Goal: Use online tool/utility: Use online tool/utility

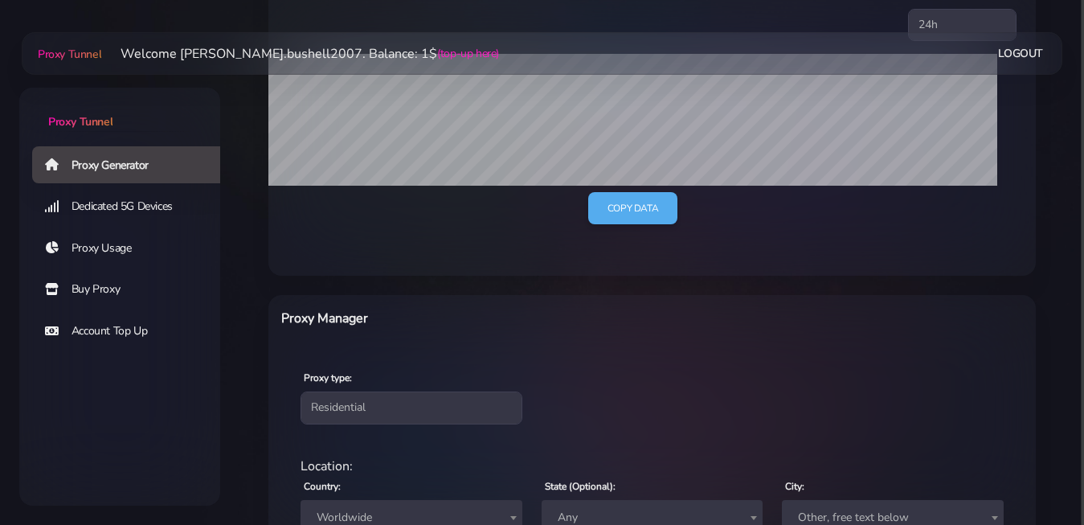
scroll to position [644, 0]
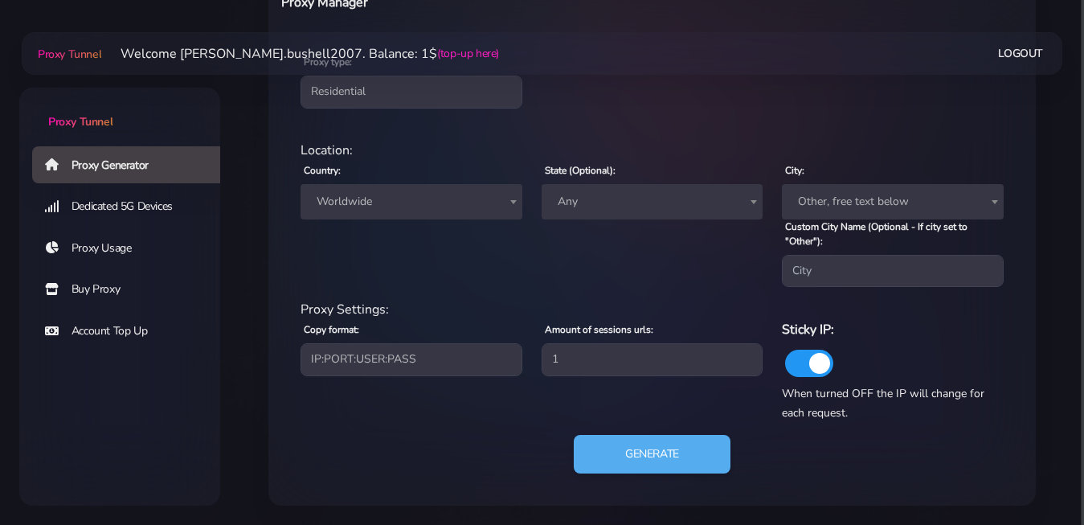
click at [433, 198] on span "Worldwide" at bounding box center [411, 201] width 202 height 22
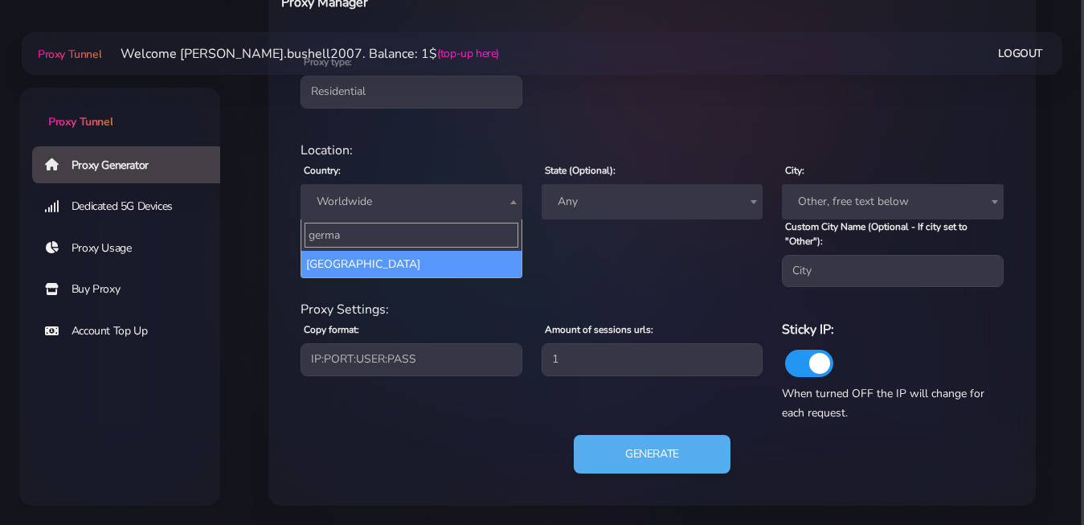
type input "germa"
select select "DE"
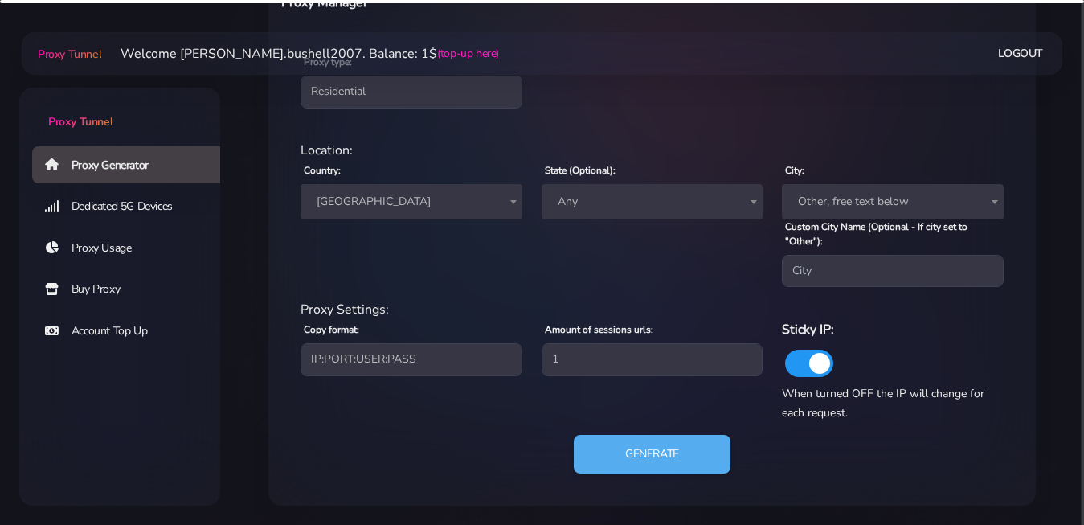
click at [605, 209] on span "Any" at bounding box center [652, 201] width 202 height 22
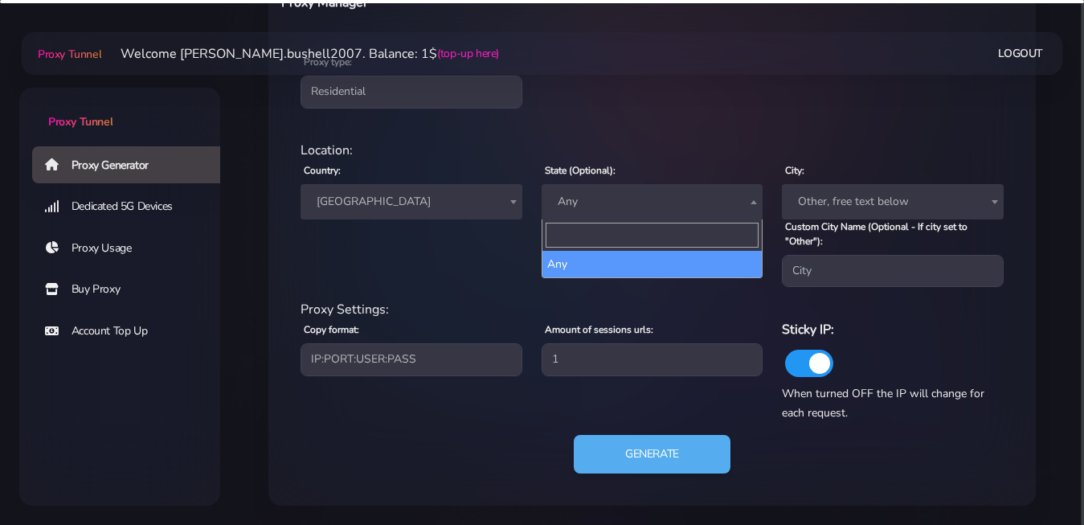
click at [485, 272] on div "Country: Worldwide [GEOGRAPHIC_DATA] [GEOGRAPHIC_DATA] [GEOGRAPHIC_DATA] [GEOGR…" at bounding box center [411, 223] width 241 height 127
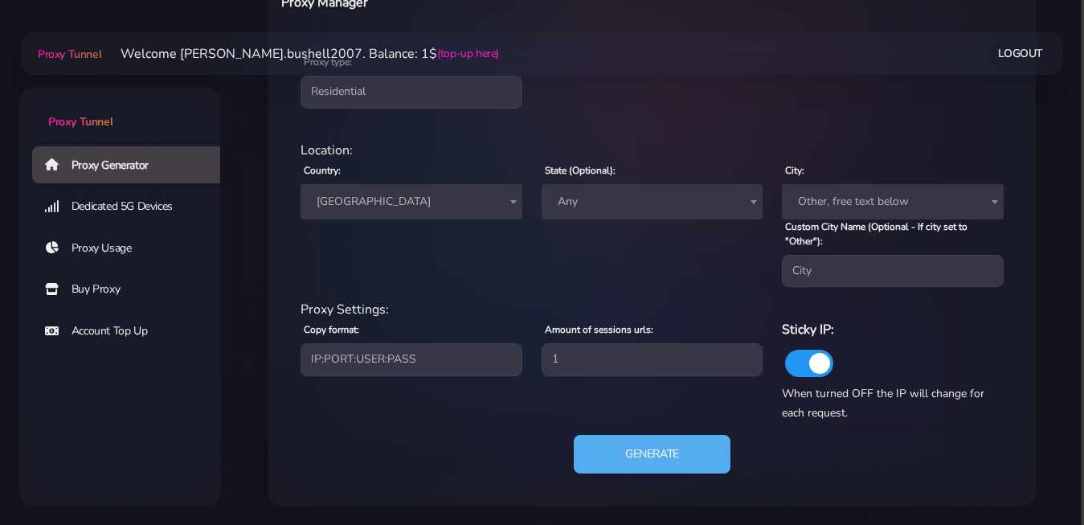
click at [673, 199] on span "Any" at bounding box center [652, 201] width 202 height 22
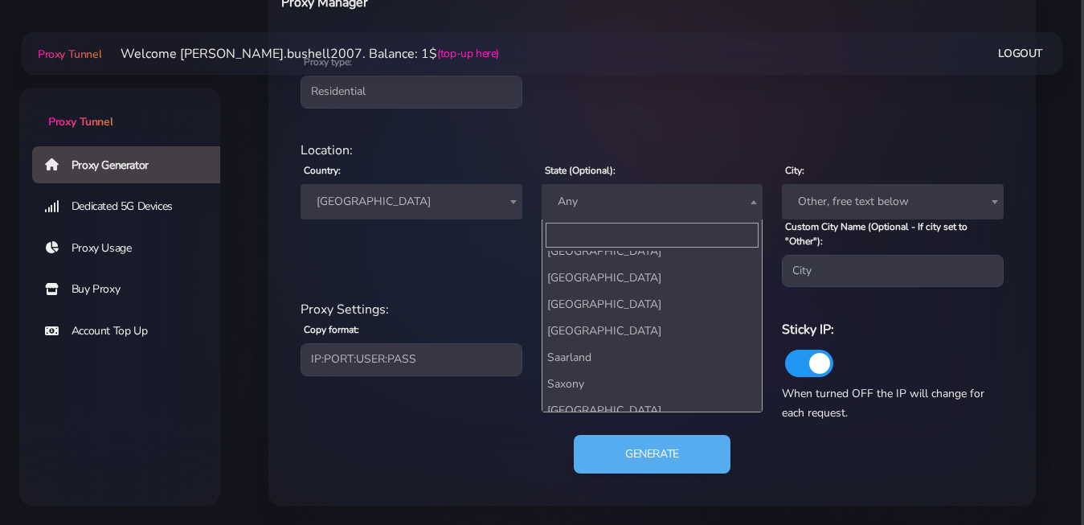
scroll to position [290, 0]
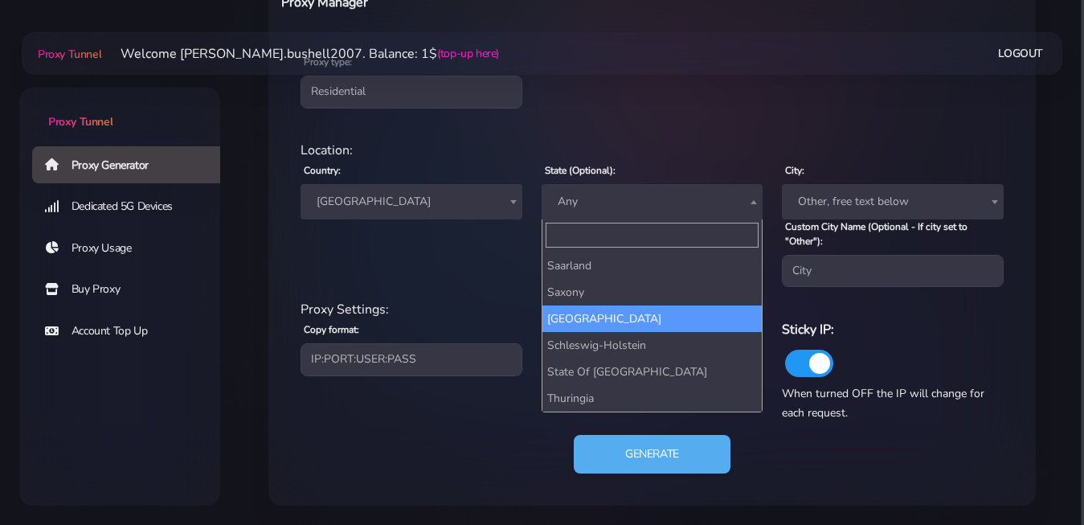
select select "[GEOGRAPHIC_DATA]"
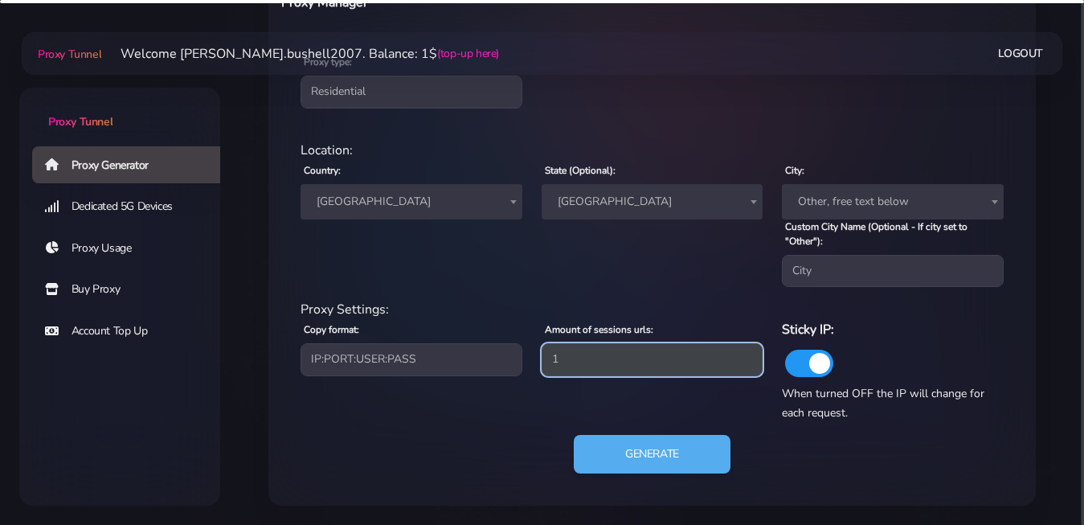
click at [616, 360] on input "1" at bounding box center [653, 359] width 222 height 32
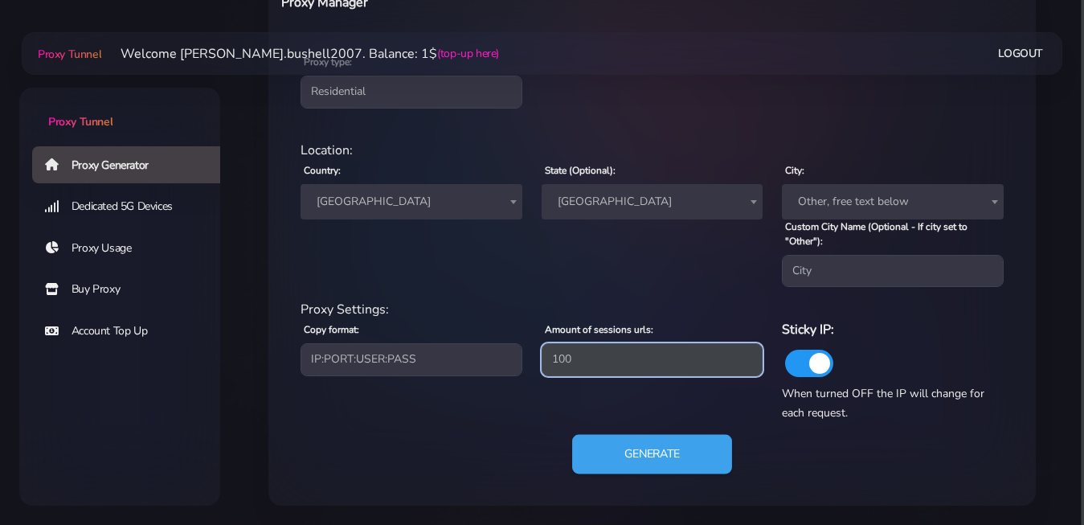
type input "100"
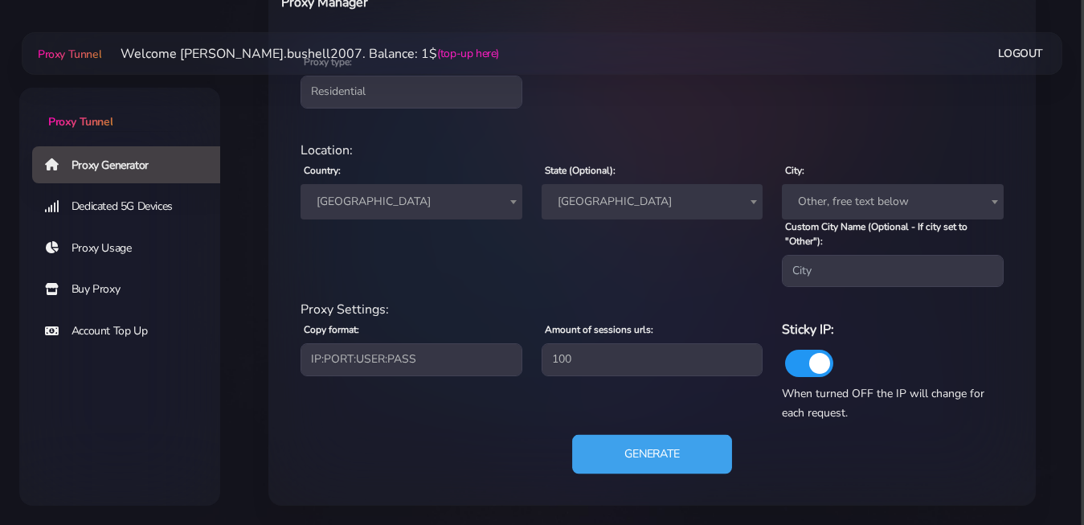
click at [663, 465] on button "Generate" at bounding box center [652, 454] width 160 height 39
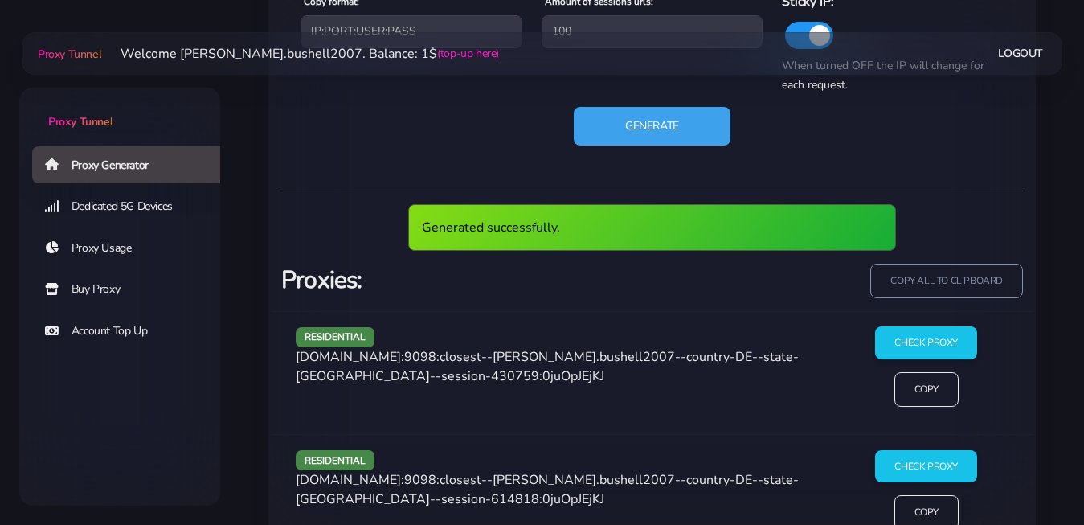
scroll to position [1135, 0]
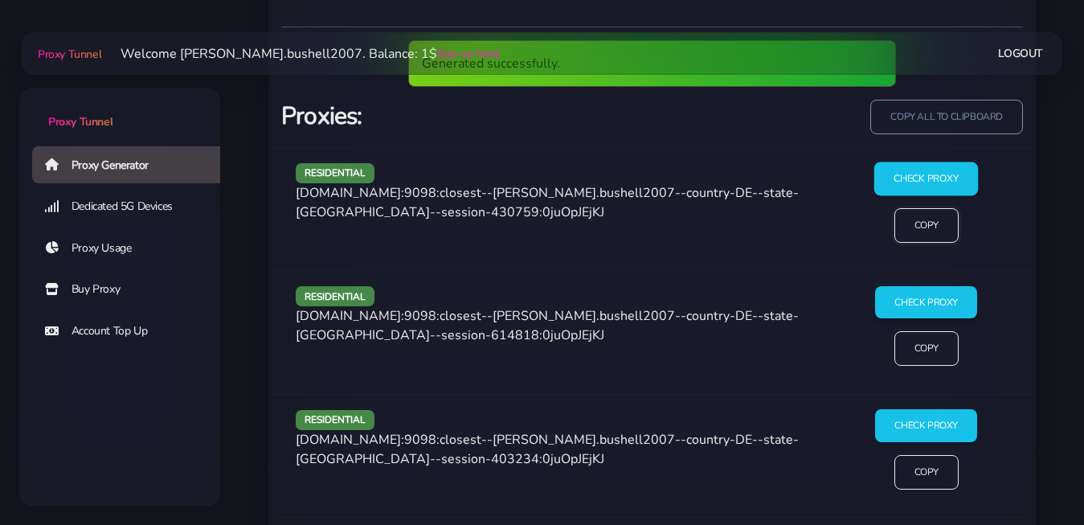
click at [902, 208] on input "Copy" at bounding box center [926, 225] width 64 height 35
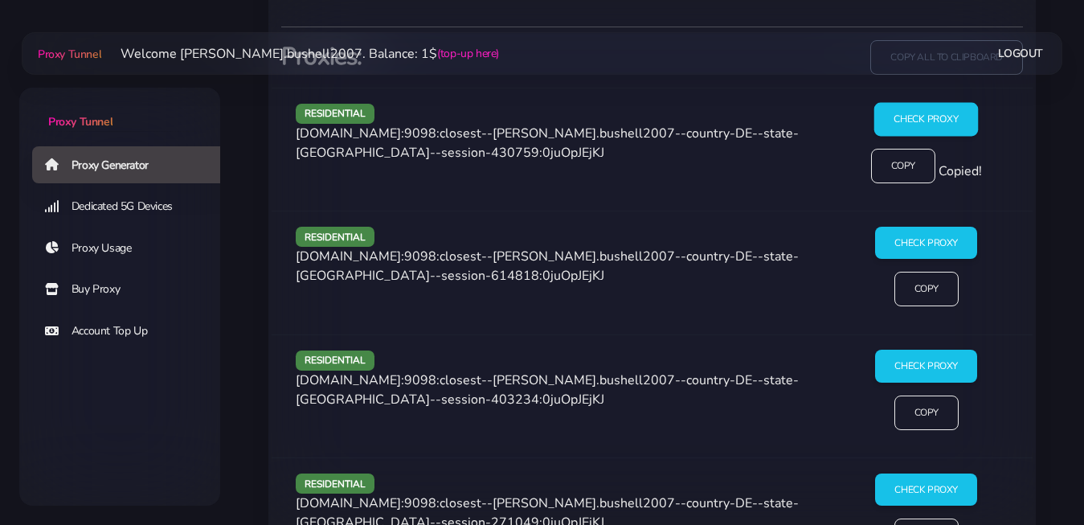
click at [907, 123] on input "Check Proxy" at bounding box center [926, 120] width 104 height 34
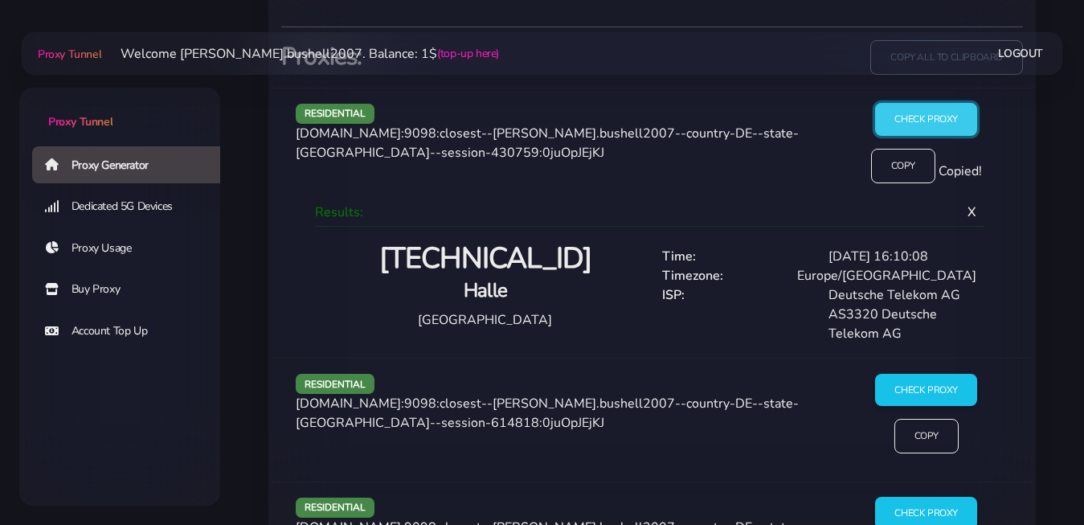
scroll to position [1299, 0]
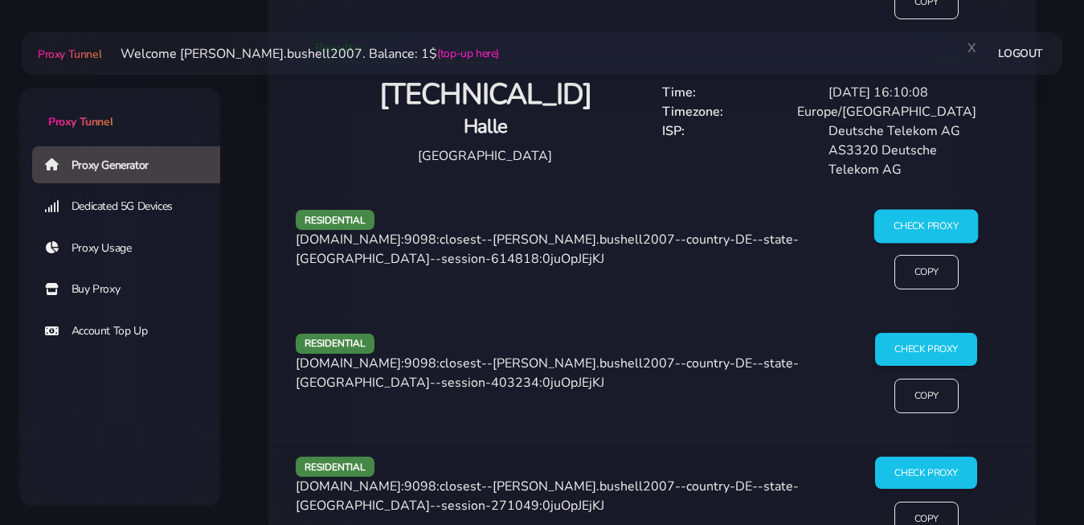
click at [915, 227] on input "Check Proxy" at bounding box center [926, 226] width 104 height 34
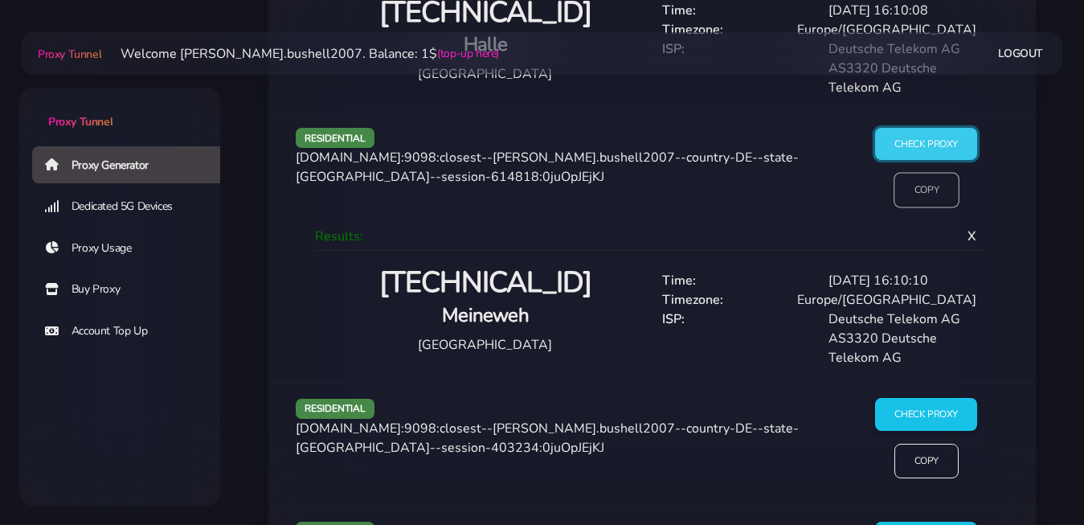
scroll to position [1545, 0]
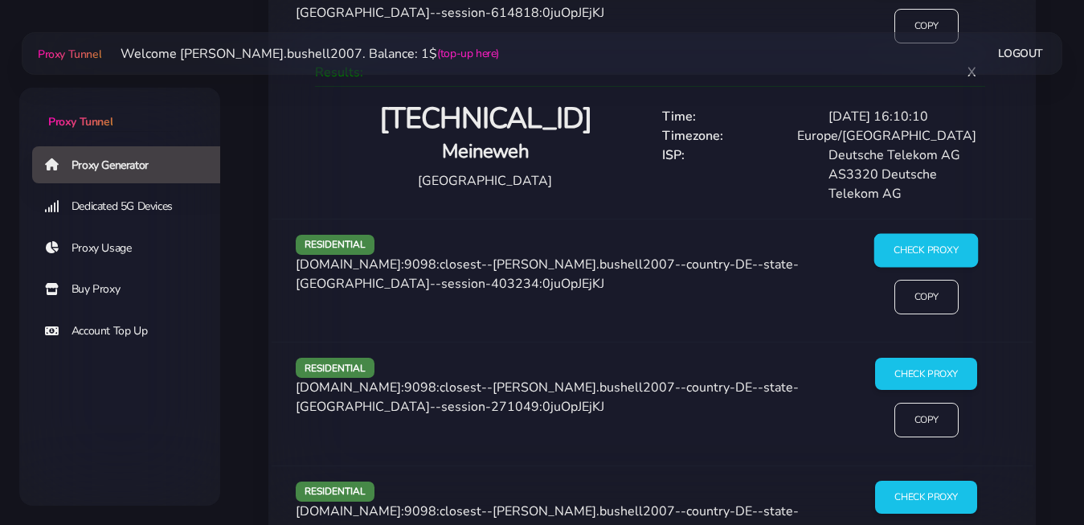
click at [909, 247] on input "Check Proxy" at bounding box center [926, 251] width 104 height 34
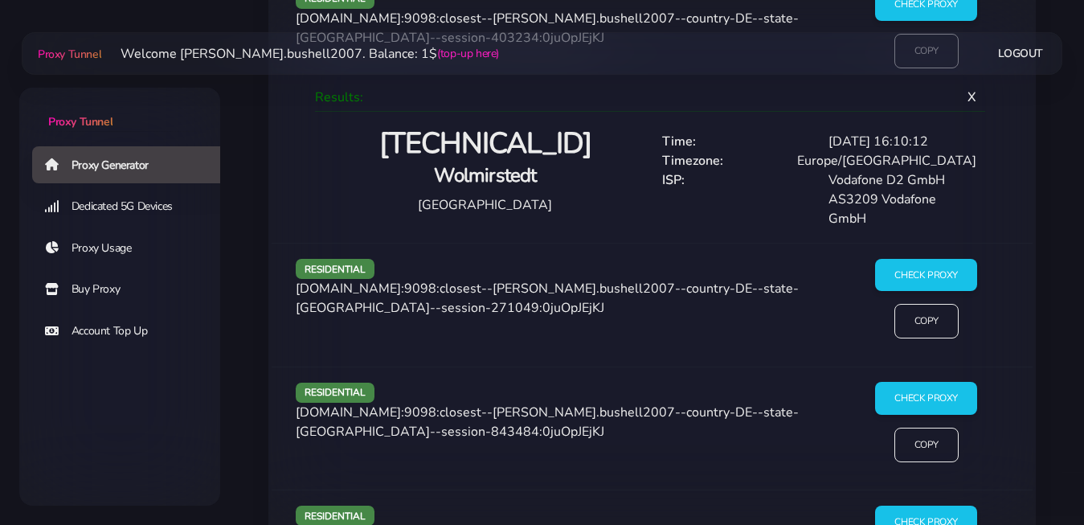
scroll to position [1873, 0]
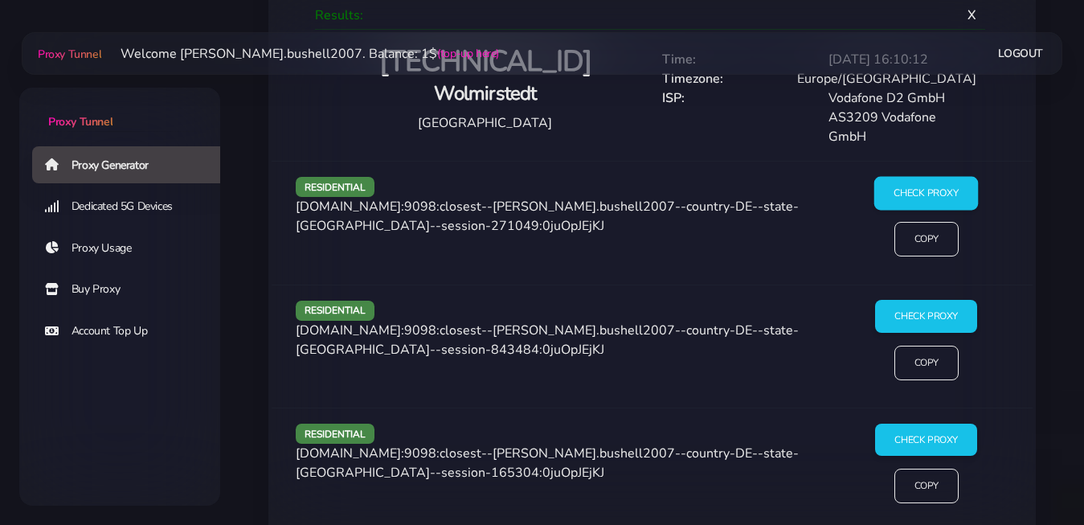
click at [905, 185] on input "Check Proxy" at bounding box center [926, 193] width 104 height 34
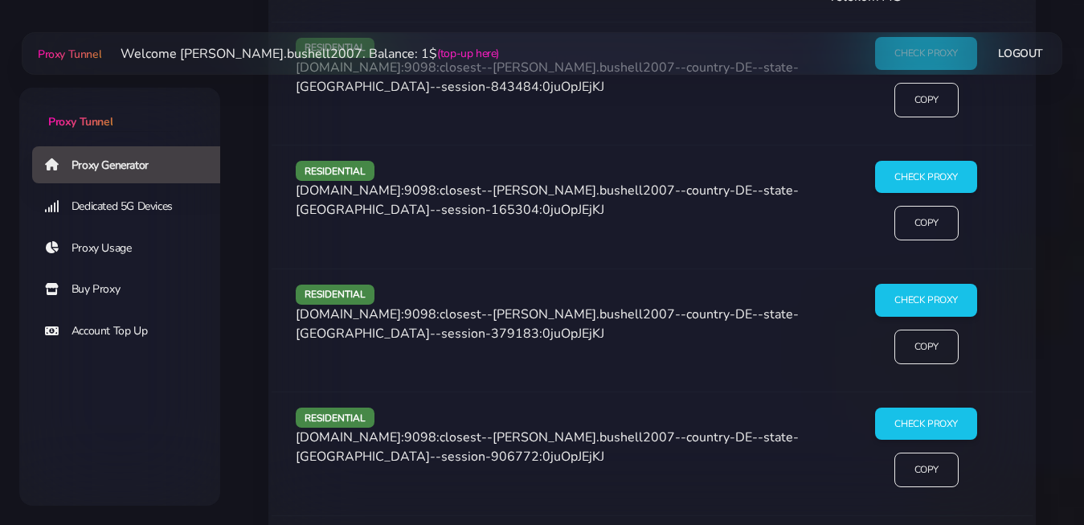
scroll to position [2037, 0]
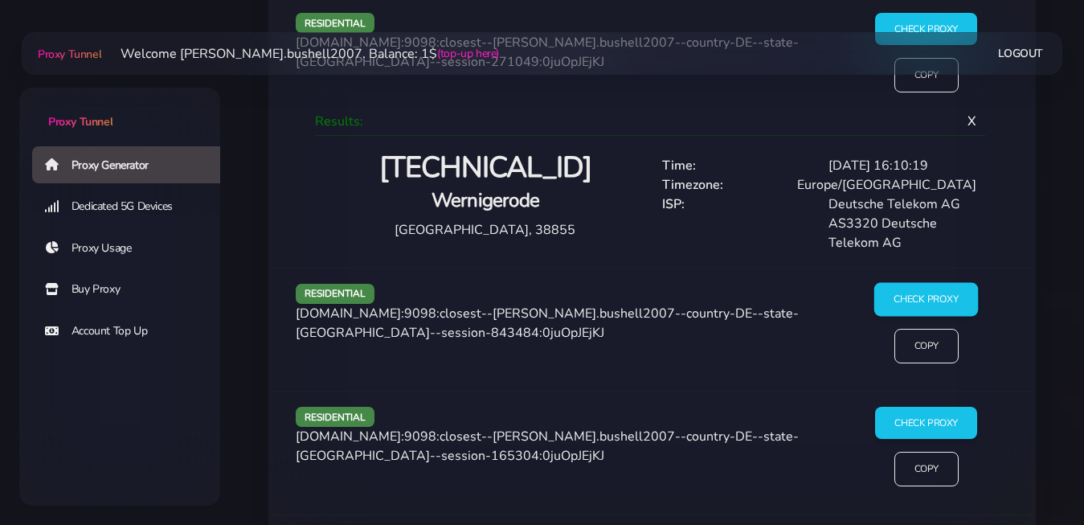
click at [910, 291] on input "Check Proxy" at bounding box center [926, 300] width 104 height 34
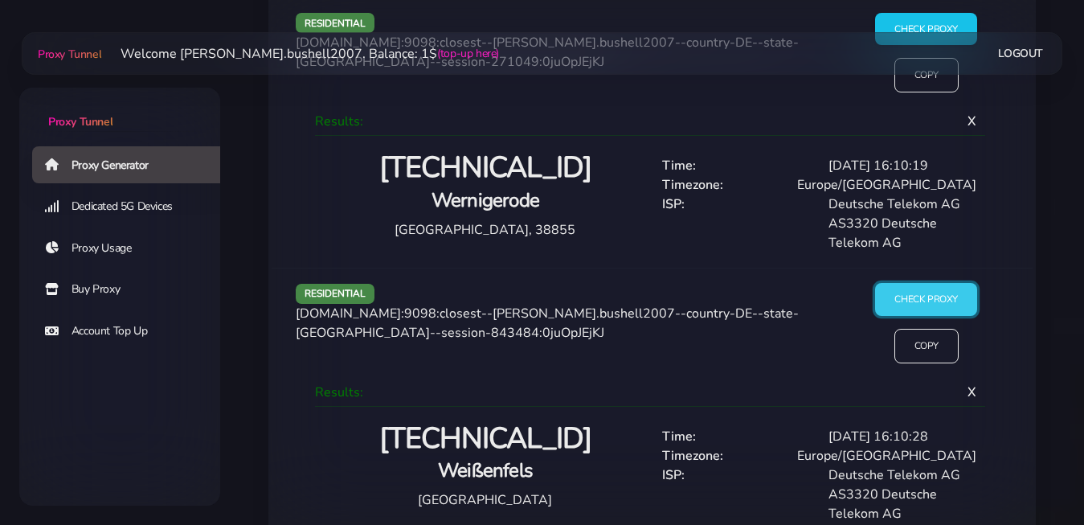
scroll to position [2201, 0]
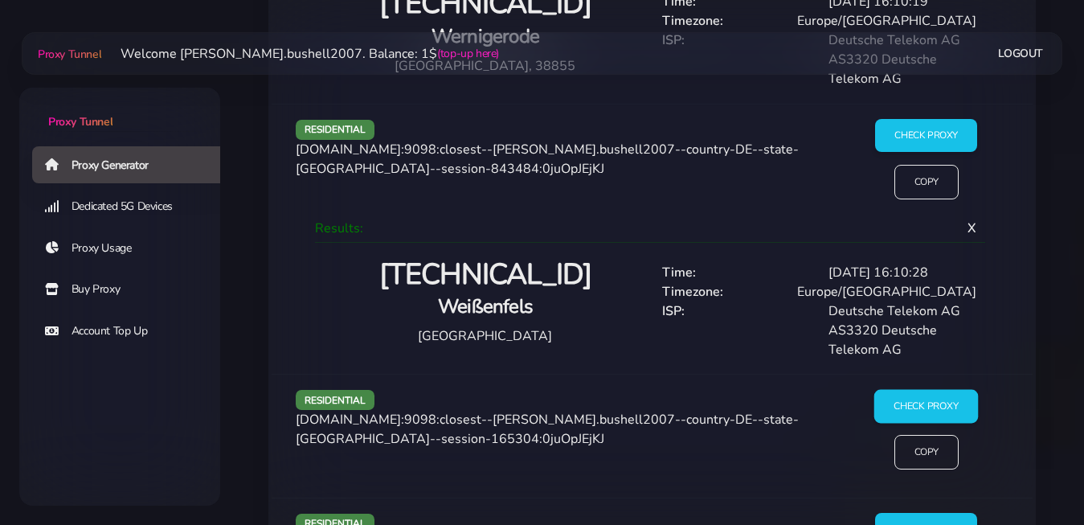
click at [922, 394] on input "Check Proxy" at bounding box center [926, 406] width 104 height 34
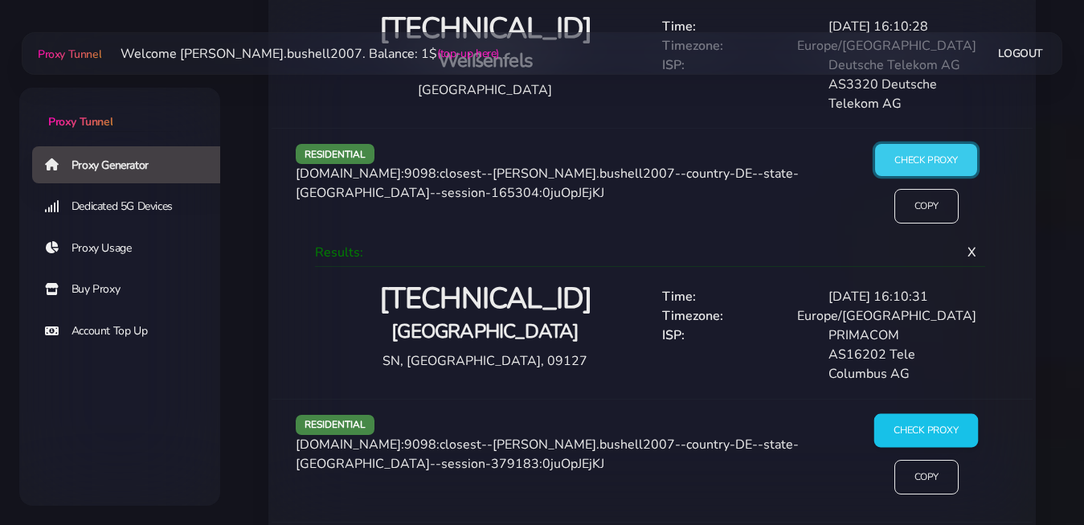
scroll to position [2529, 0]
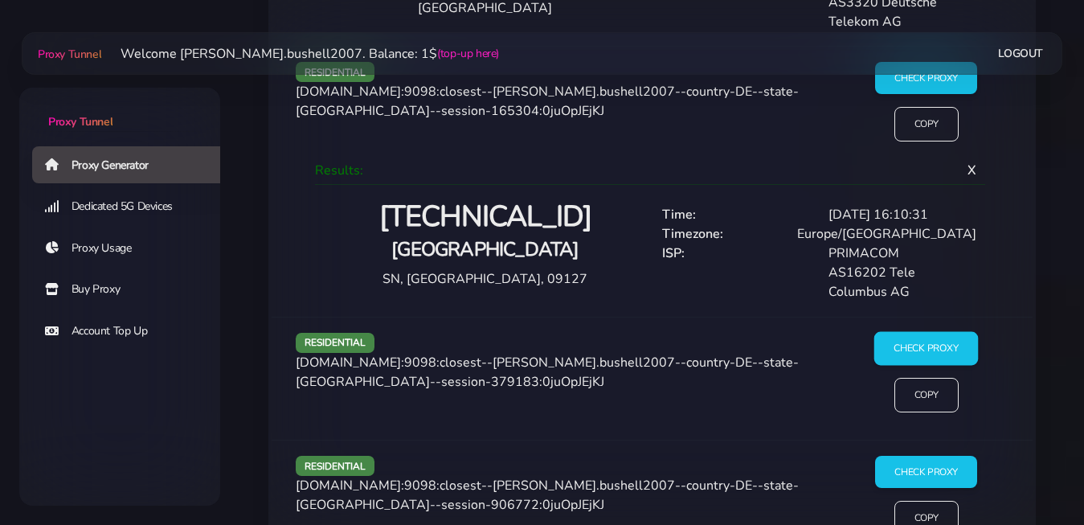
click at [914, 336] on input "Check Proxy" at bounding box center [926, 349] width 104 height 34
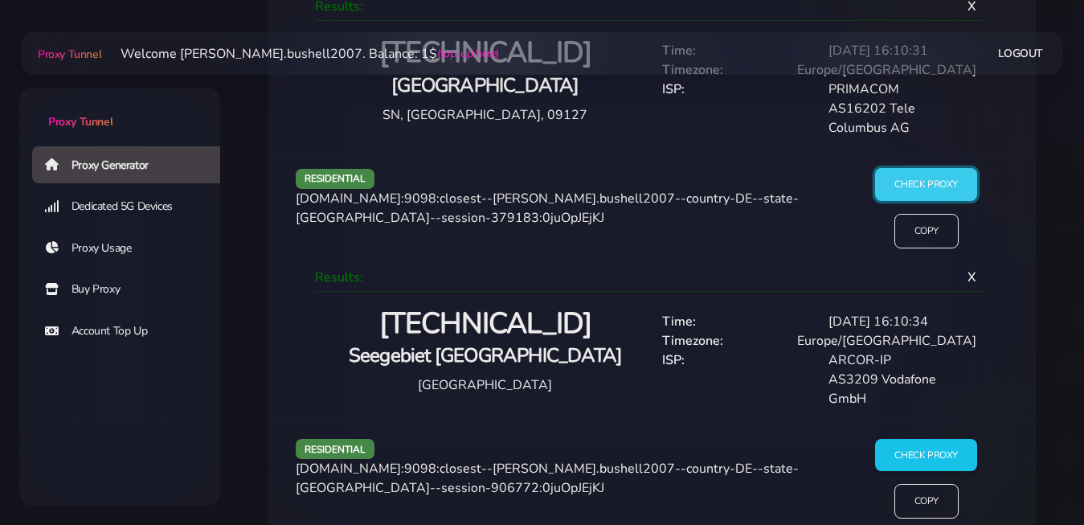
scroll to position [2775, 0]
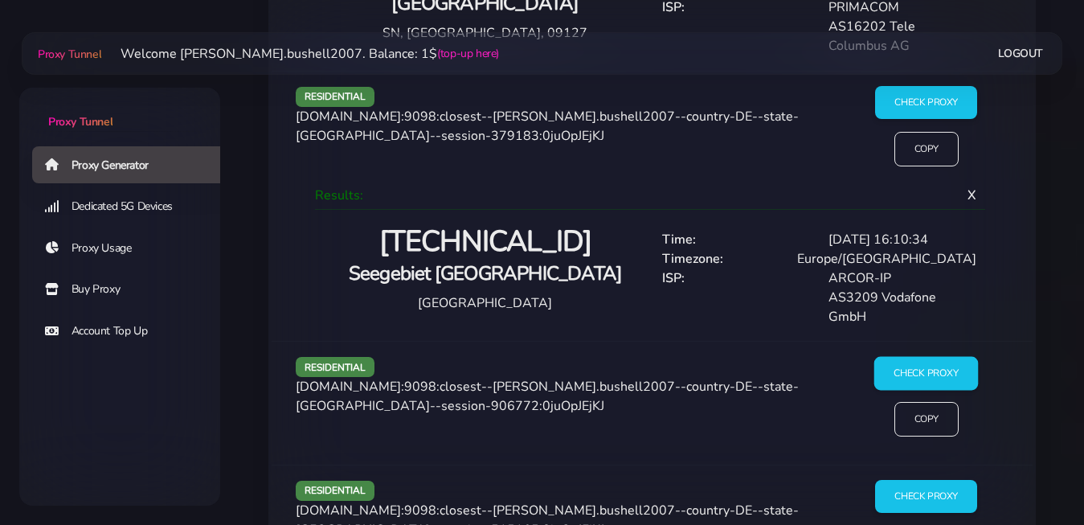
click at [909, 356] on input "Check Proxy" at bounding box center [926, 373] width 104 height 34
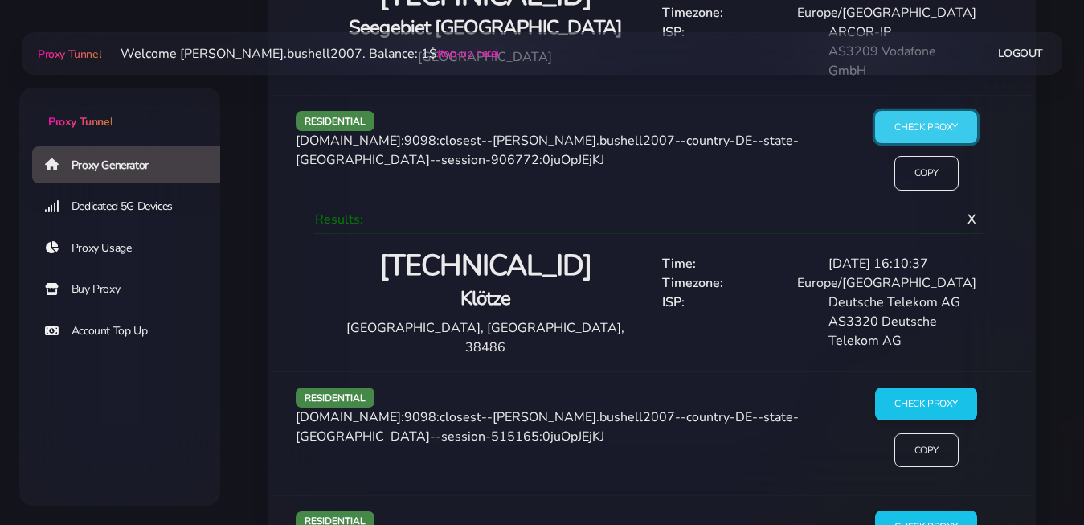
scroll to position [3184, 0]
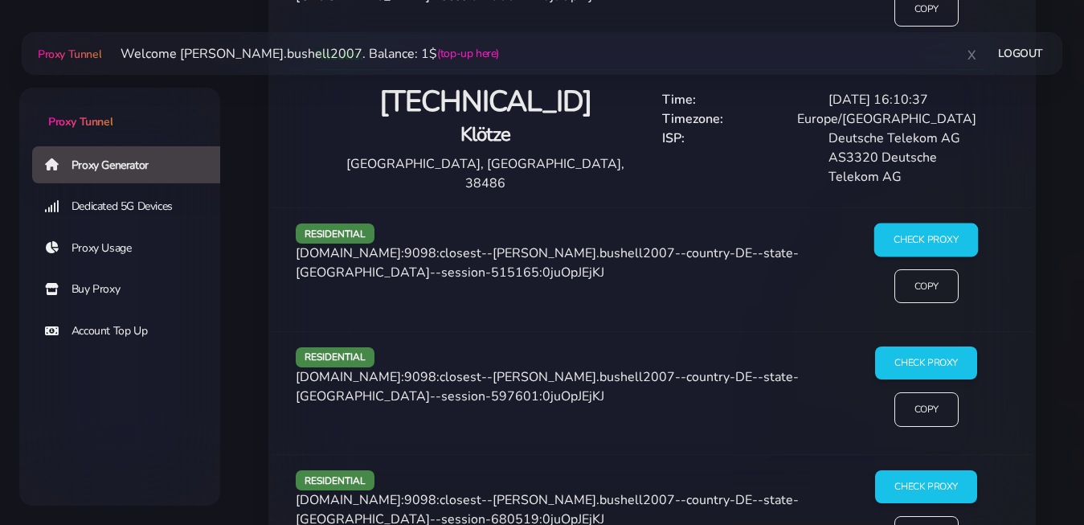
click at [913, 223] on input "Check Proxy" at bounding box center [926, 240] width 104 height 34
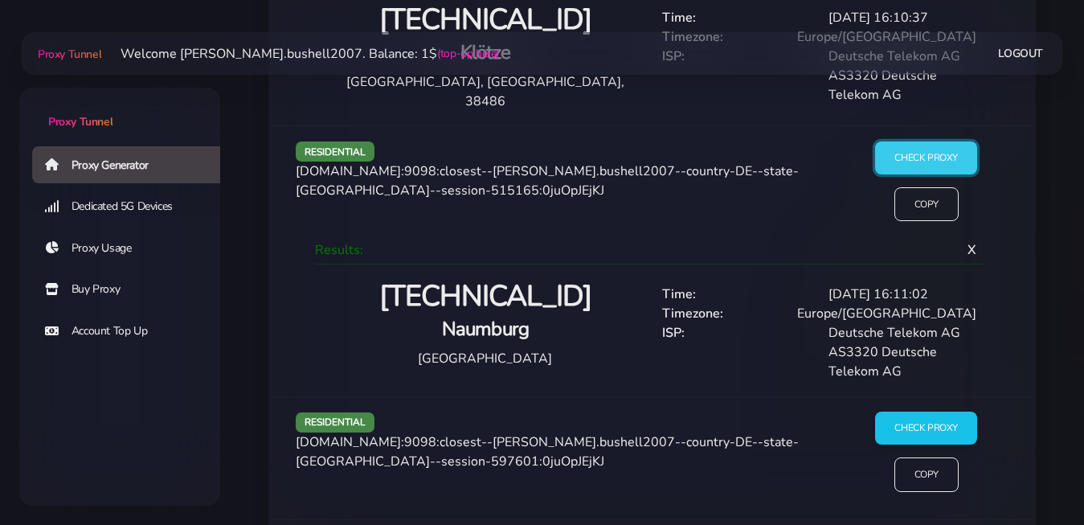
scroll to position [3348, 0]
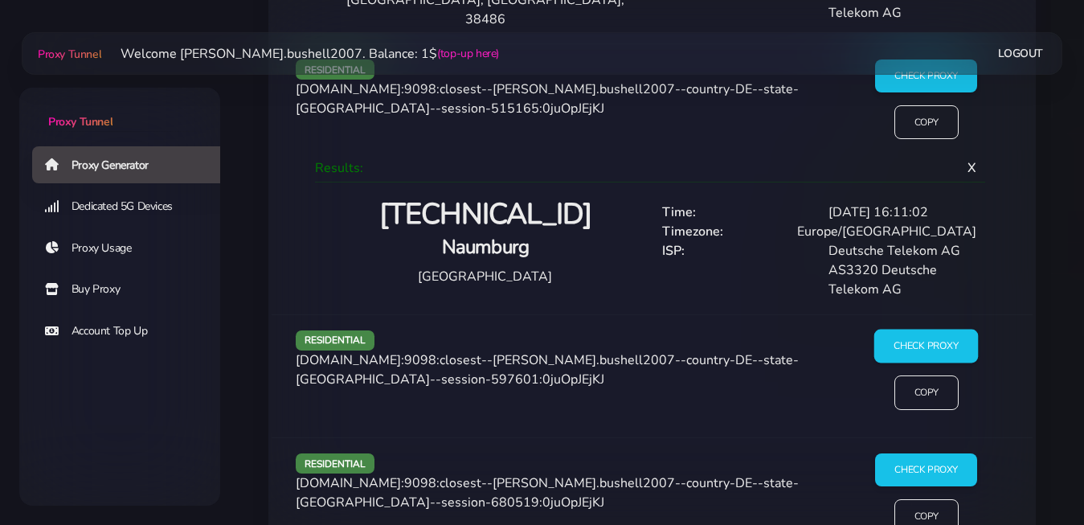
click at [931, 329] on input "Check Proxy" at bounding box center [926, 346] width 104 height 34
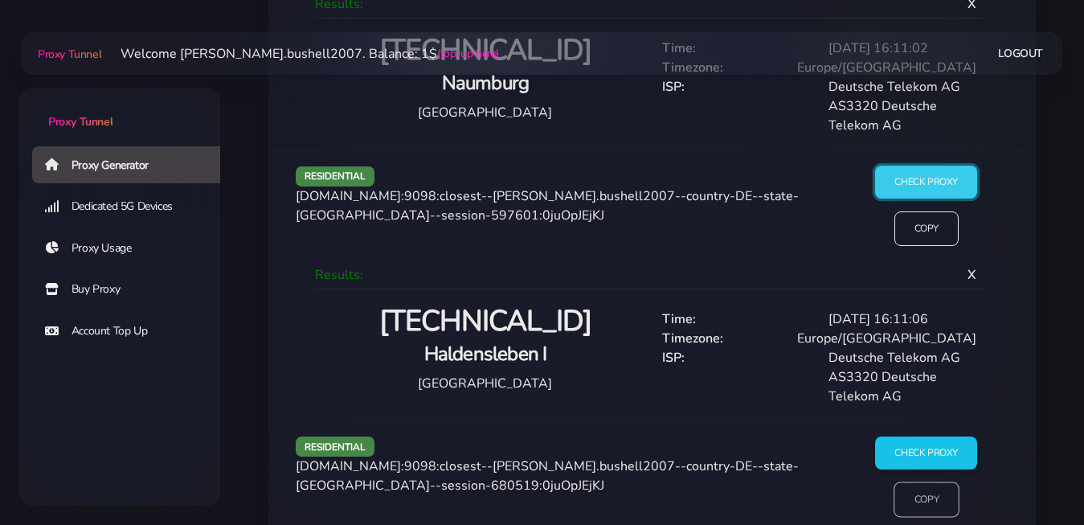
scroll to position [3676, 0]
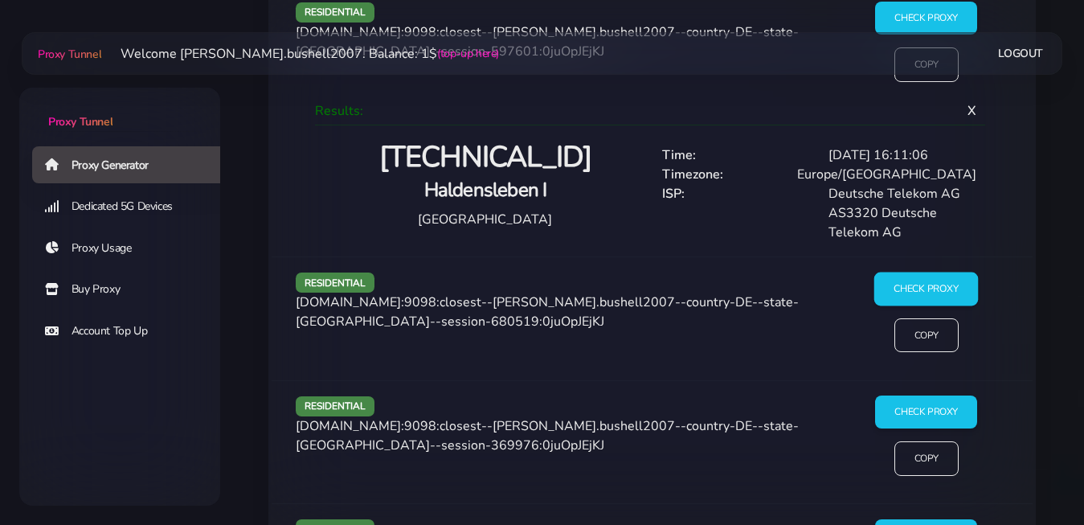
click at [913, 272] on input "Check Proxy" at bounding box center [926, 289] width 104 height 34
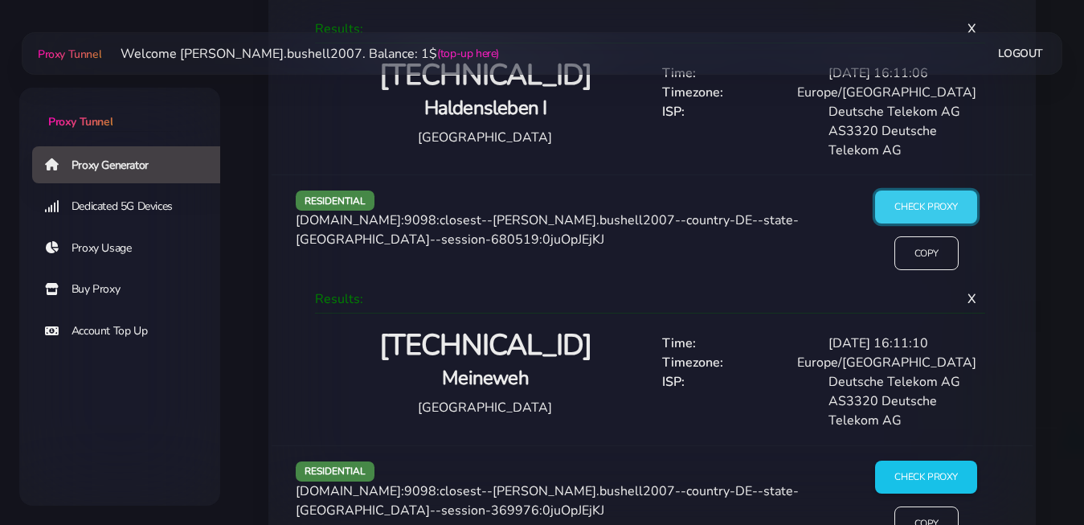
scroll to position [3922, 0]
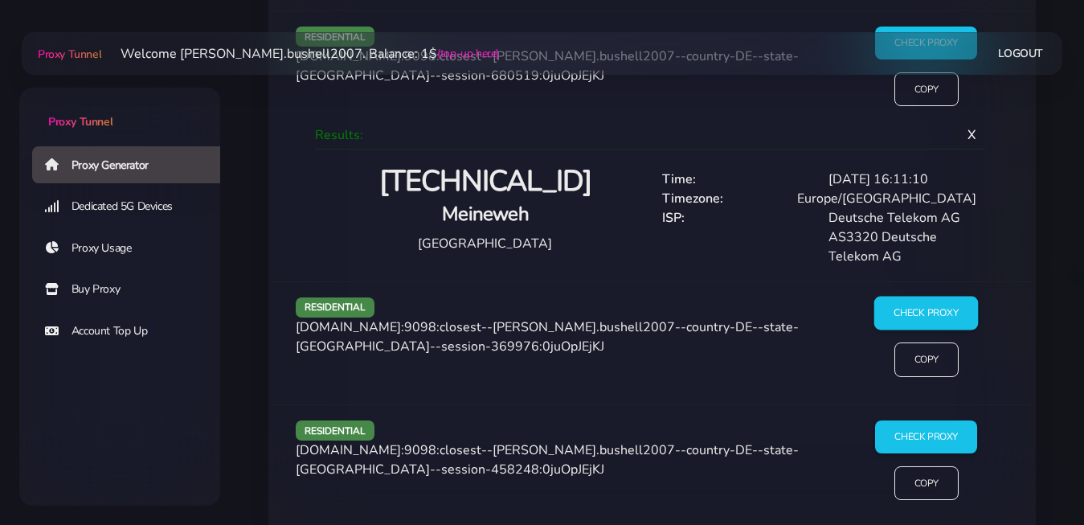
click at [893, 297] on input "Check Proxy" at bounding box center [926, 314] width 104 height 34
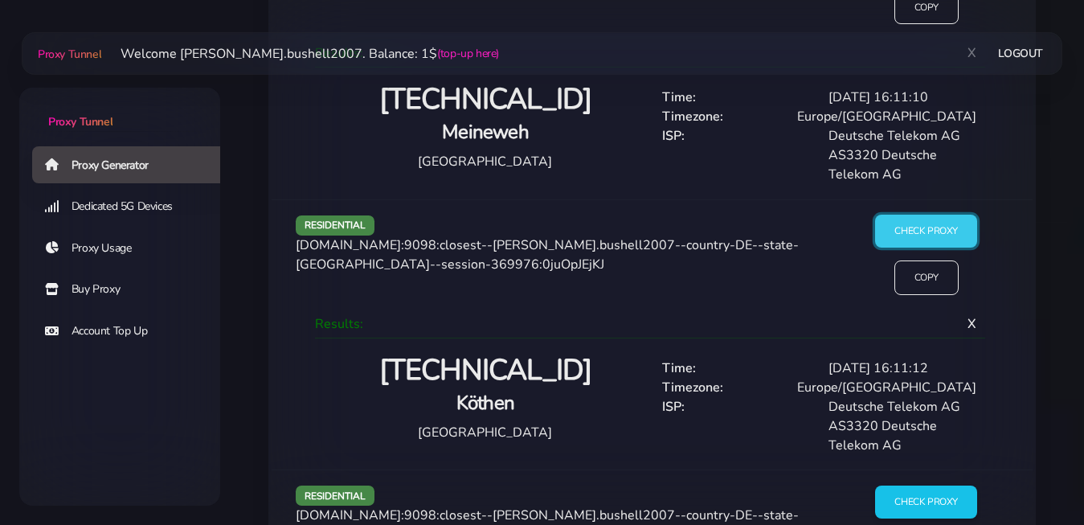
scroll to position [4168, 0]
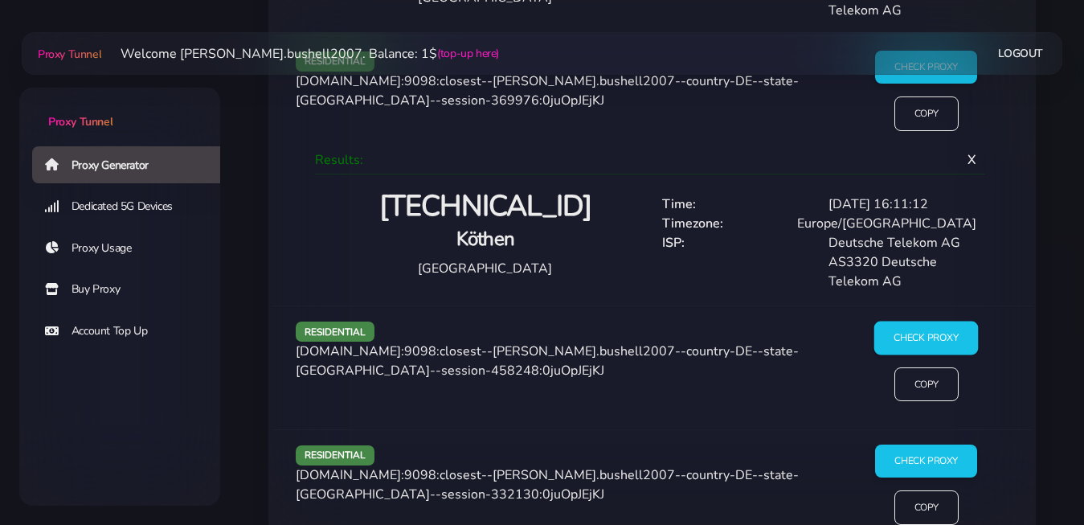
click at [903, 321] on input "Check Proxy" at bounding box center [926, 338] width 104 height 34
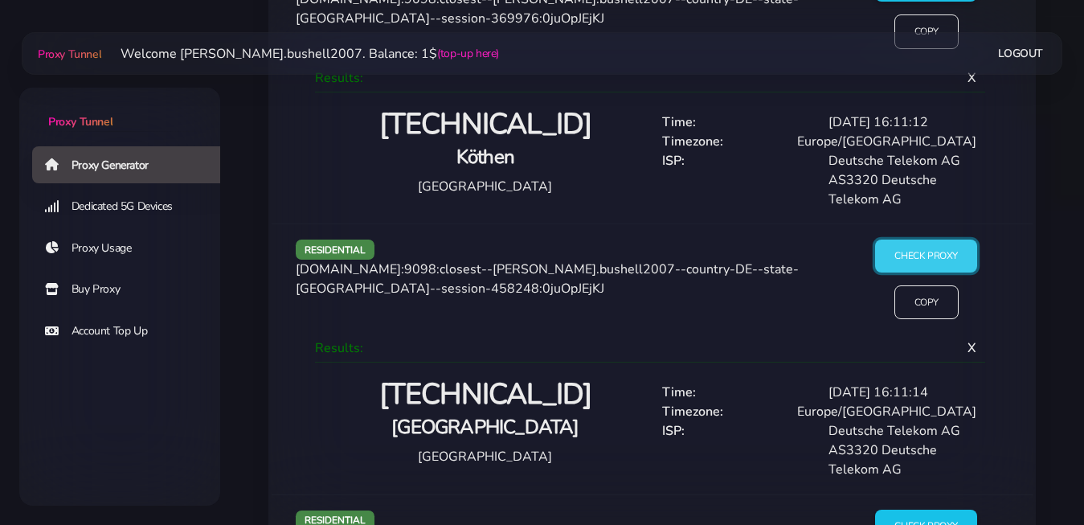
scroll to position [4496, 0]
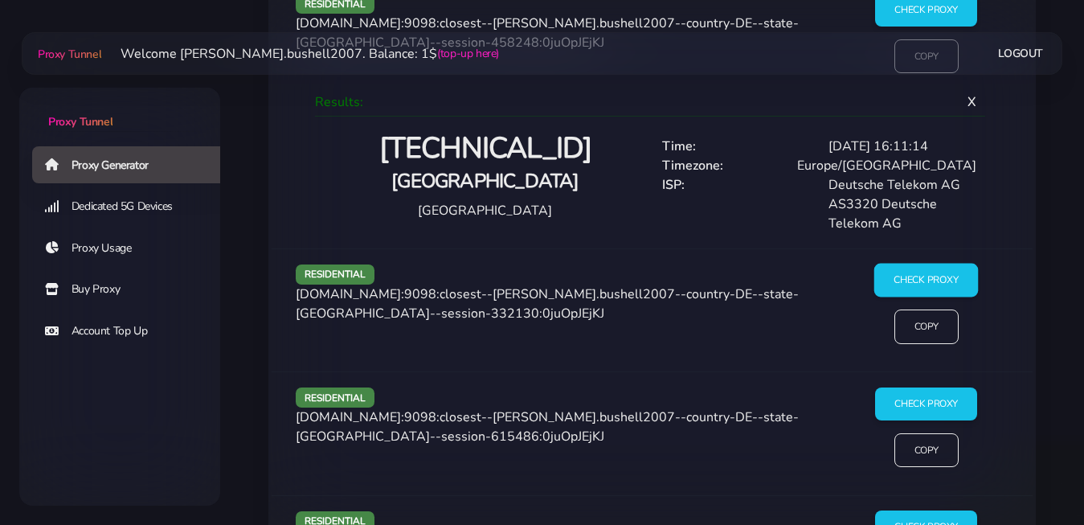
click at [902, 264] on input "Check Proxy" at bounding box center [926, 281] width 104 height 34
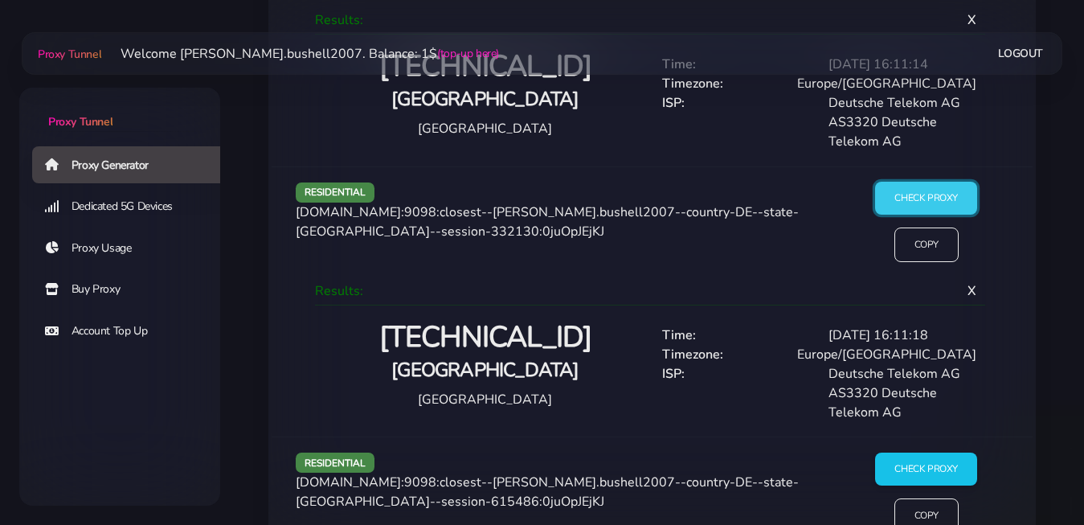
scroll to position [4742, 0]
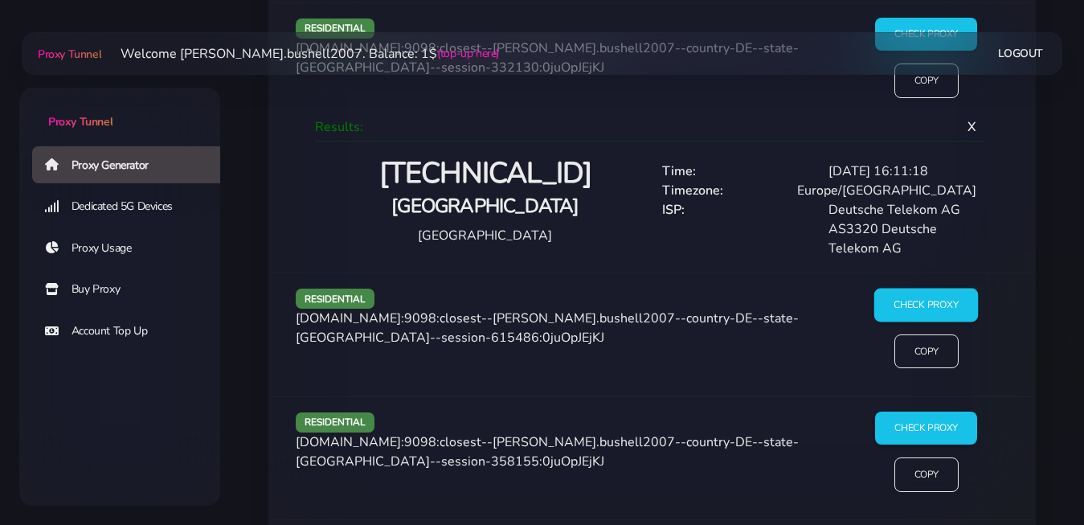
click at [894, 288] on input "Check Proxy" at bounding box center [926, 305] width 104 height 34
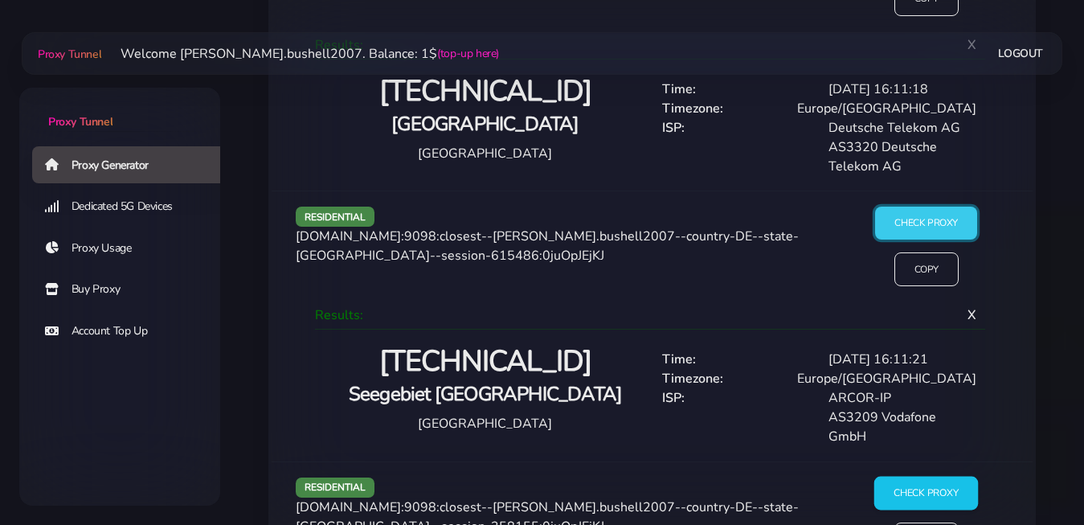
scroll to position [4987, 0]
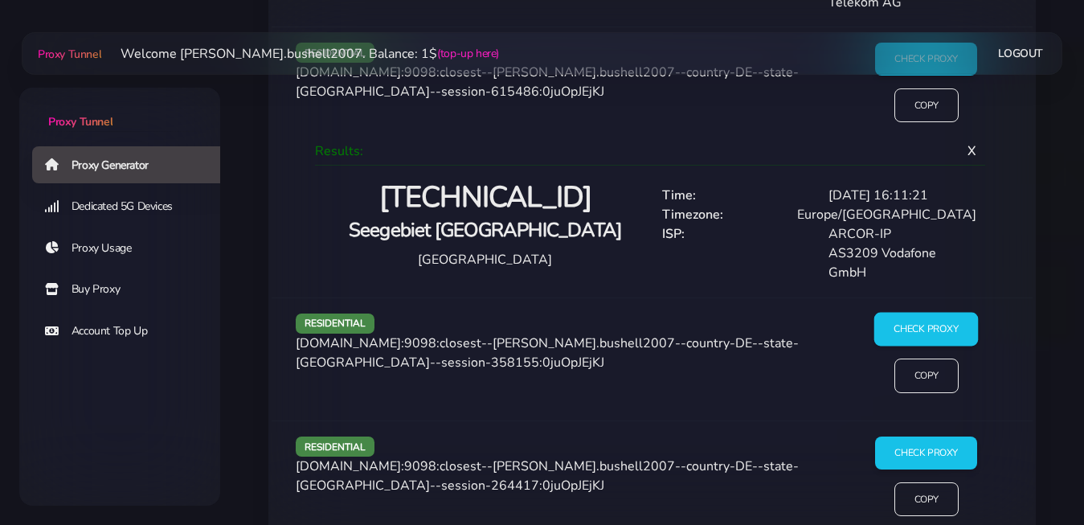
click at [920, 313] on input "Check Proxy" at bounding box center [926, 330] width 104 height 34
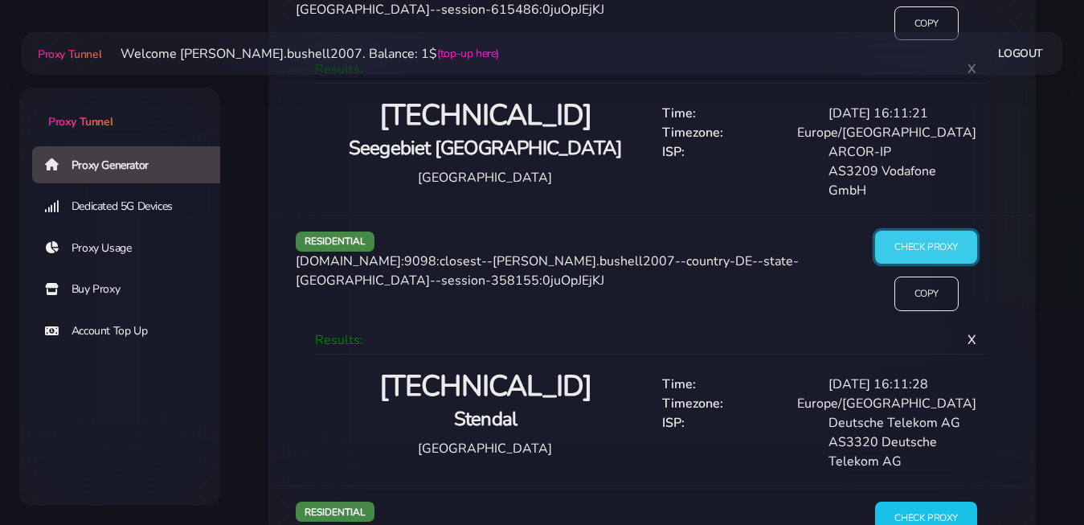
scroll to position [5315, 0]
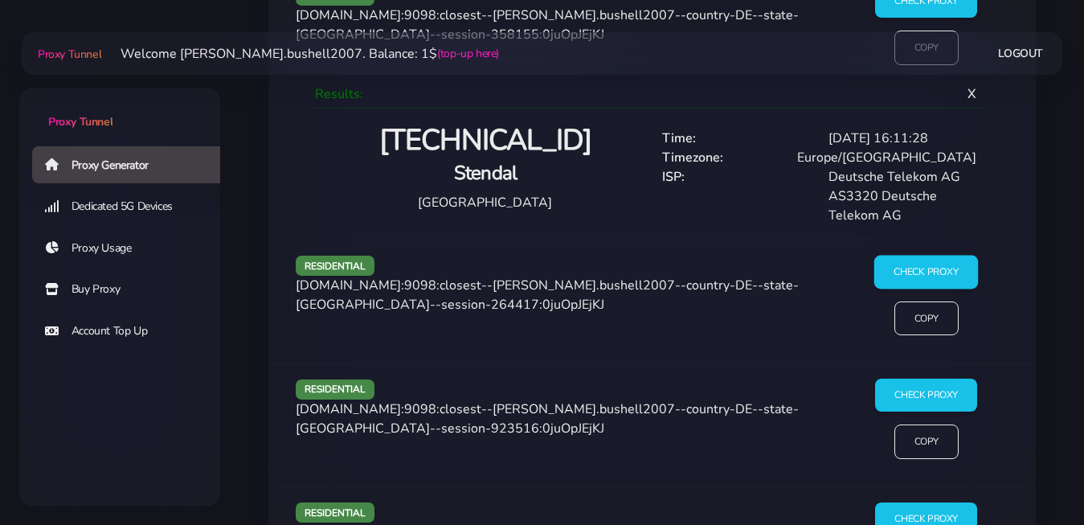
click at [910, 255] on input "Check Proxy" at bounding box center [926, 272] width 104 height 34
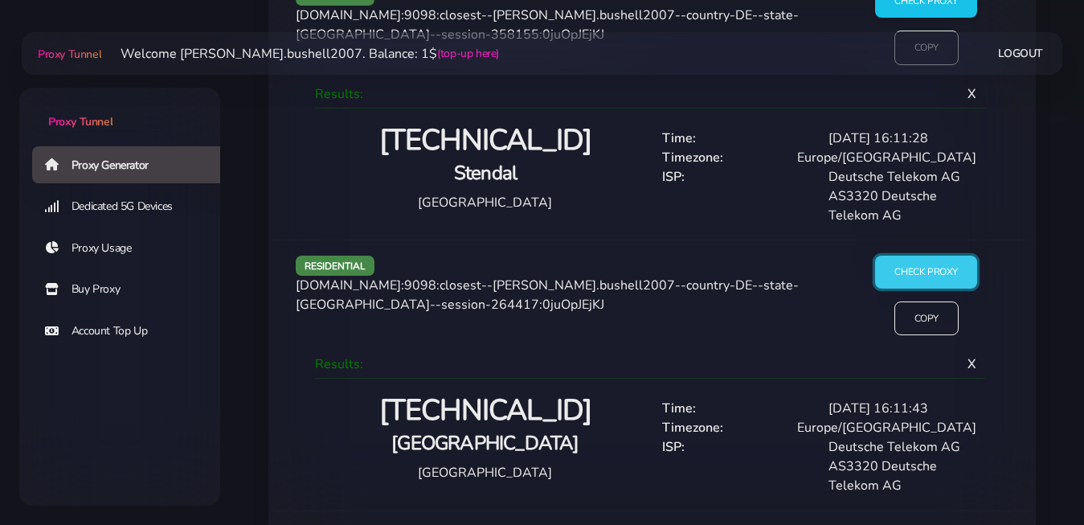
scroll to position [5479, 0]
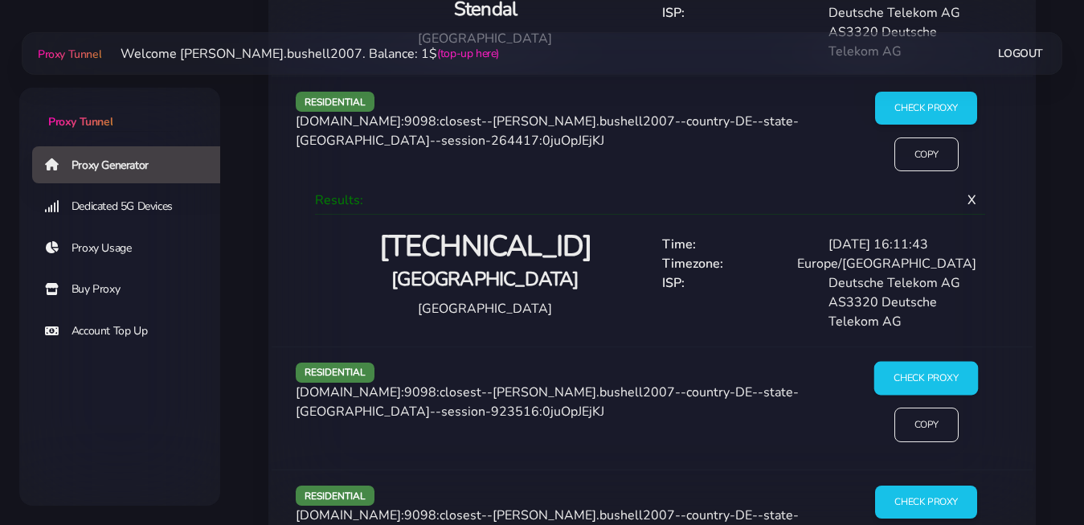
click at [943, 362] on input "Check Proxy" at bounding box center [926, 379] width 104 height 34
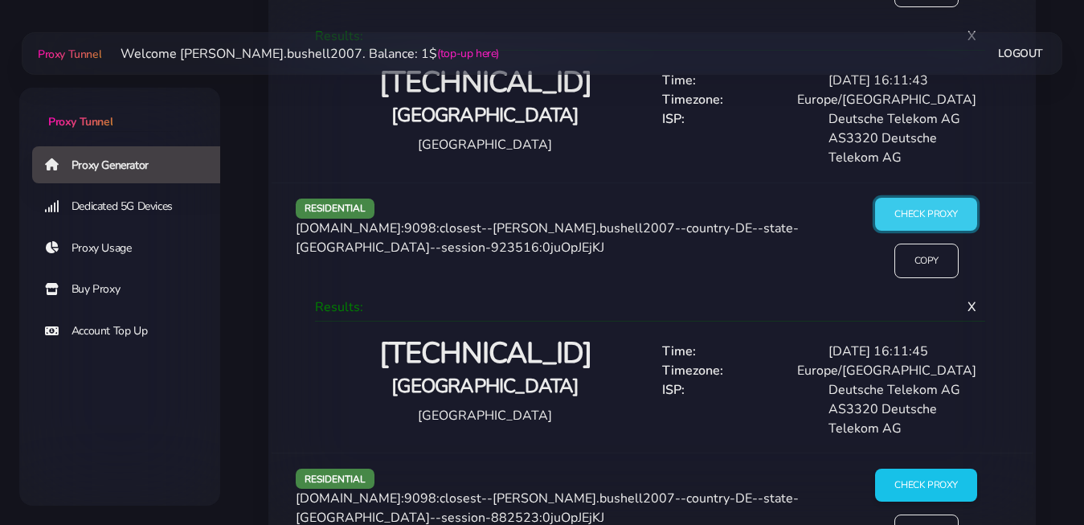
scroll to position [5807, 0]
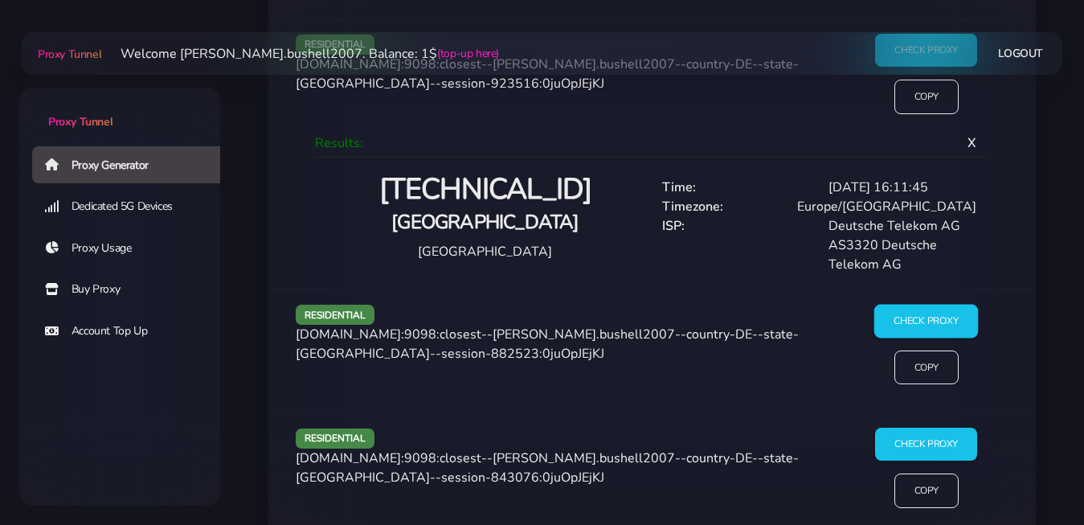
click at [920, 304] on input "Check Proxy" at bounding box center [926, 321] width 104 height 34
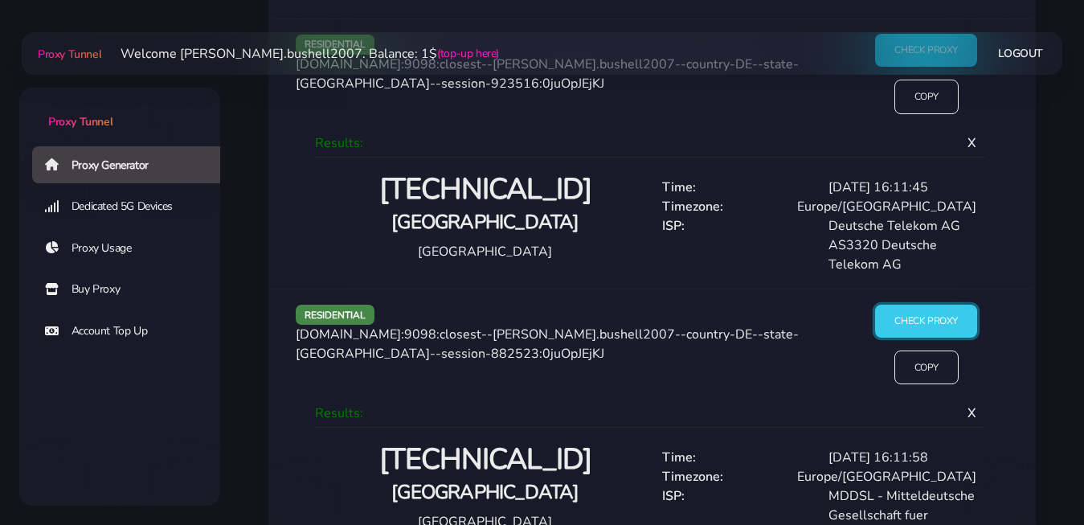
scroll to position [6053, 0]
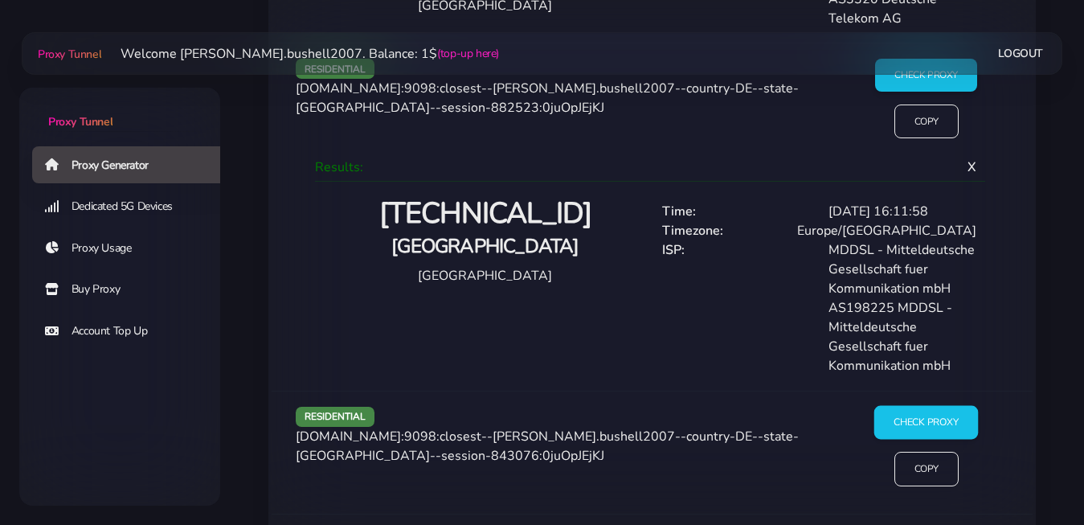
click at [922, 406] on input "Check Proxy" at bounding box center [926, 423] width 104 height 34
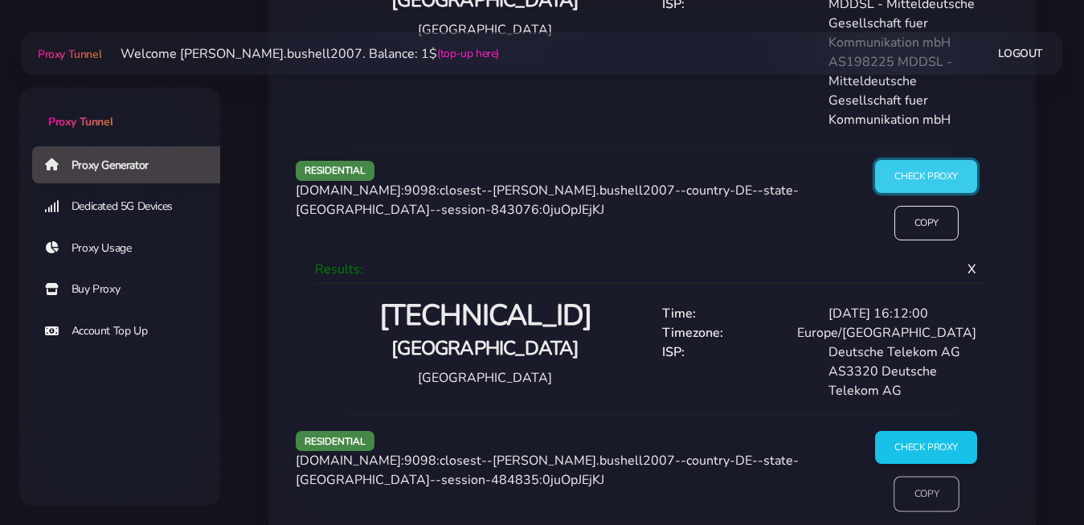
scroll to position [6463, 0]
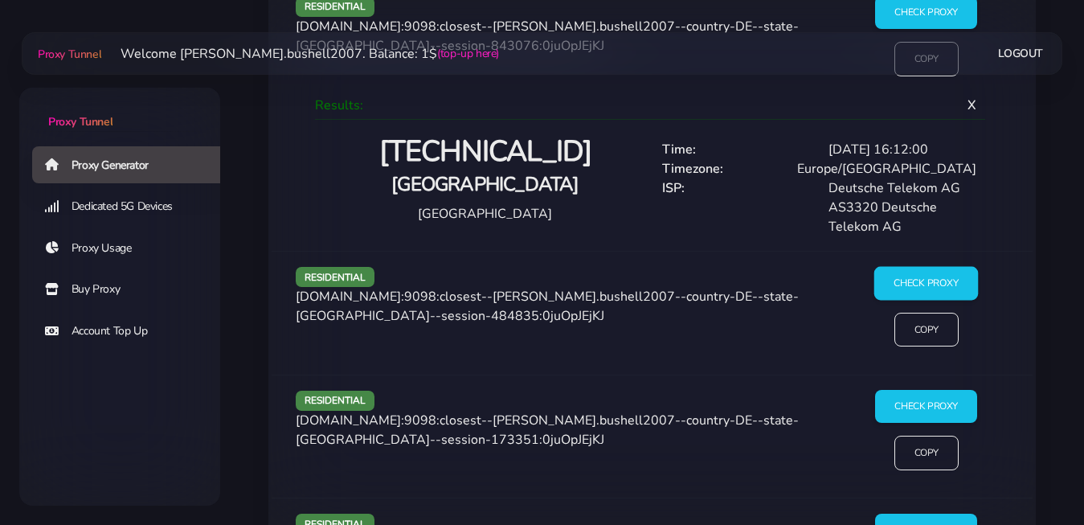
click at [912, 266] on input "Check Proxy" at bounding box center [926, 283] width 104 height 34
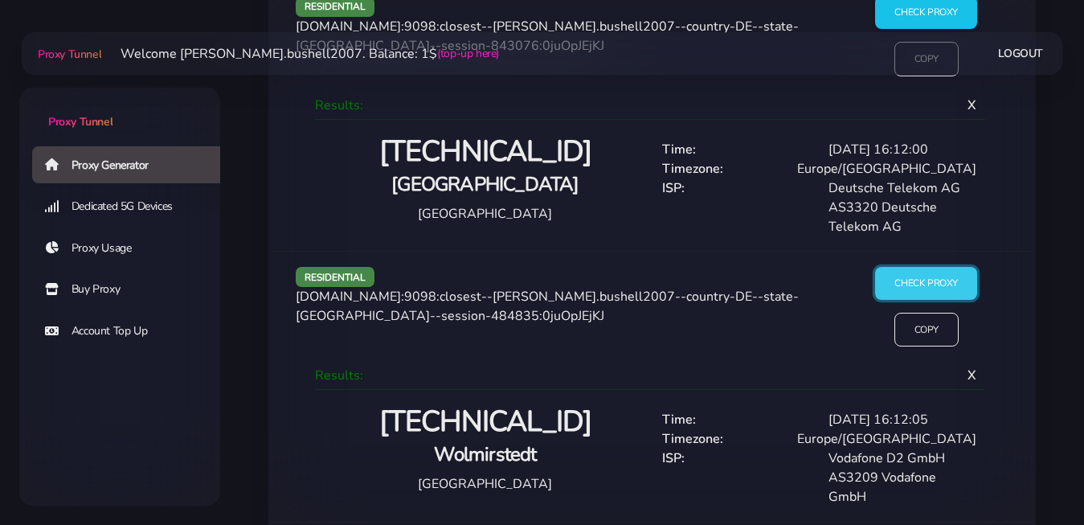
scroll to position [6627, 0]
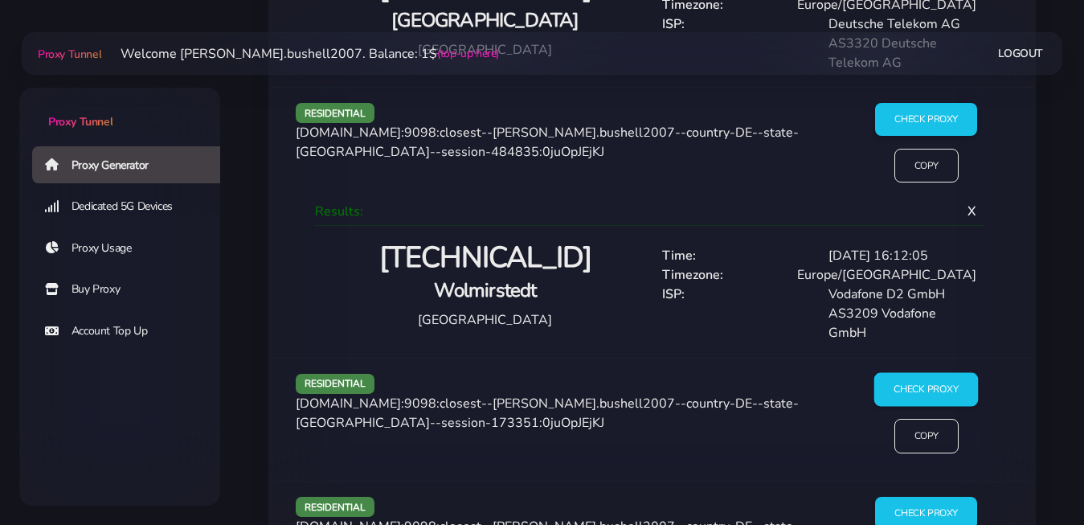
click at [942, 373] on input "Check Proxy" at bounding box center [926, 390] width 104 height 34
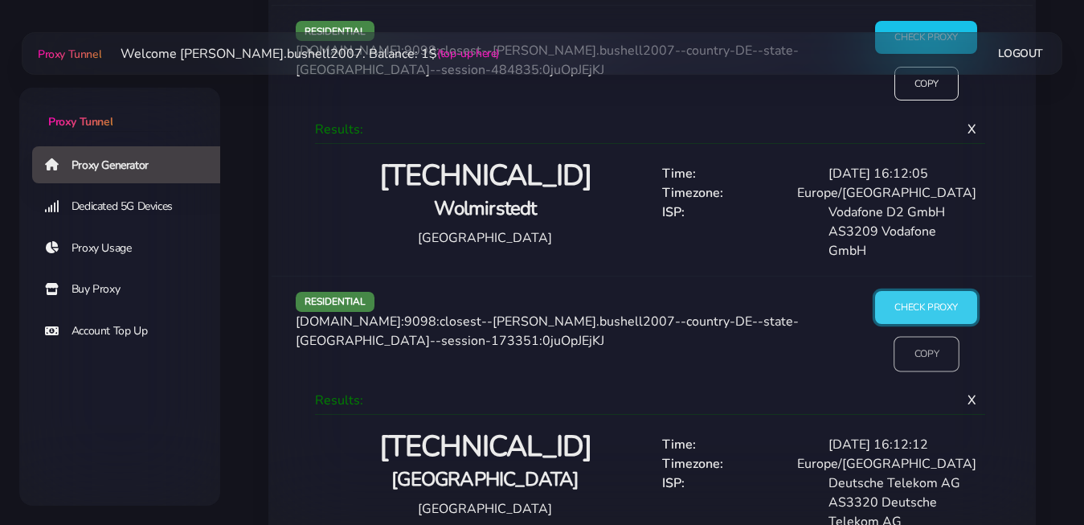
scroll to position [6791, 0]
